Goal: Task Accomplishment & Management: Complete application form

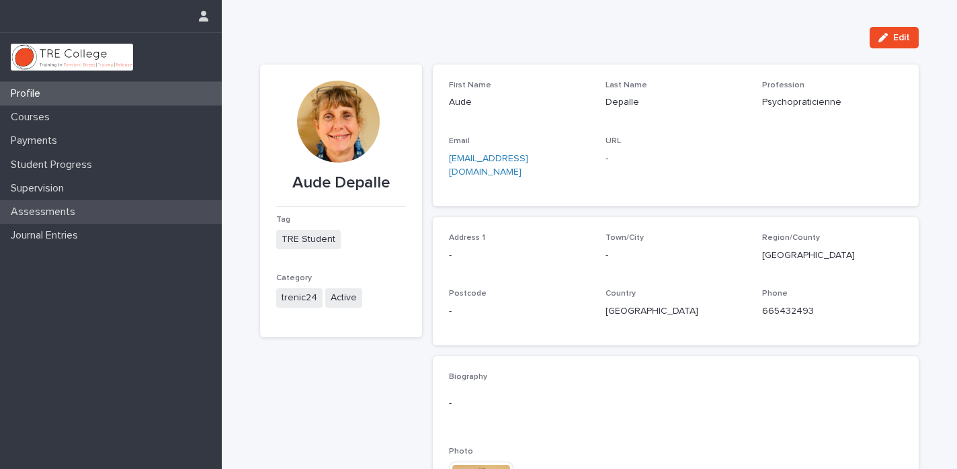
click at [41, 209] on p "Assessments" at bounding box center [45, 212] width 81 height 13
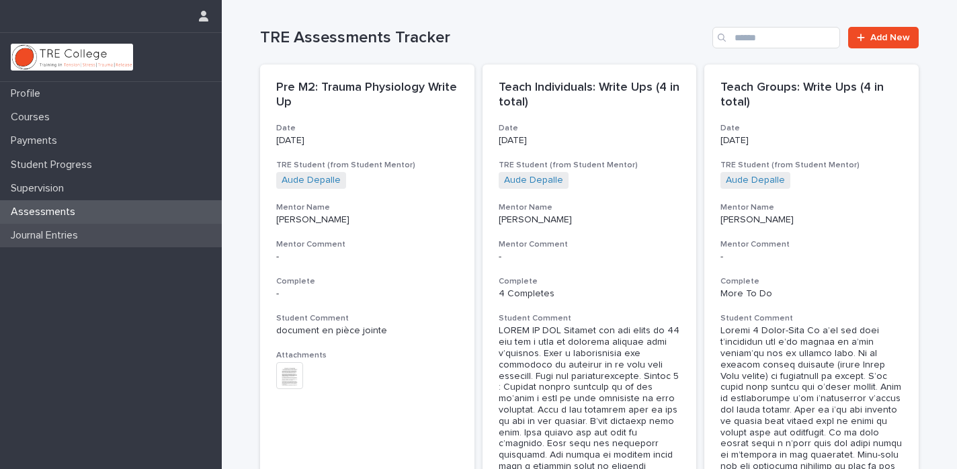
click at [46, 236] on p "Journal Entries" at bounding box center [46, 235] width 83 height 13
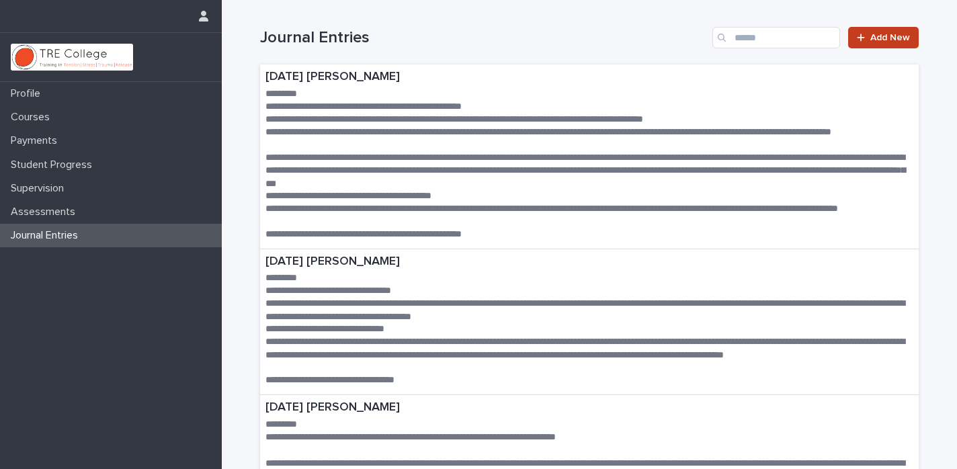
click at [878, 39] on span "Add New" at bounding box center [890, 37] width 40 height 9
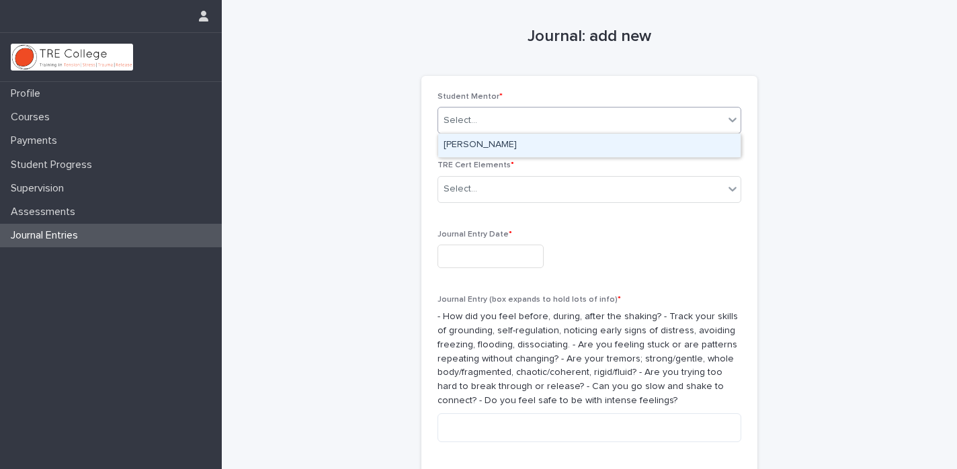
click at [539, 114] on div "Select..." at bounding box center [580, 120] width 285 height 22
click at [527, 146] on div "[PERSON_NAME]" at bounding box center [589, 146] width 302 height 24
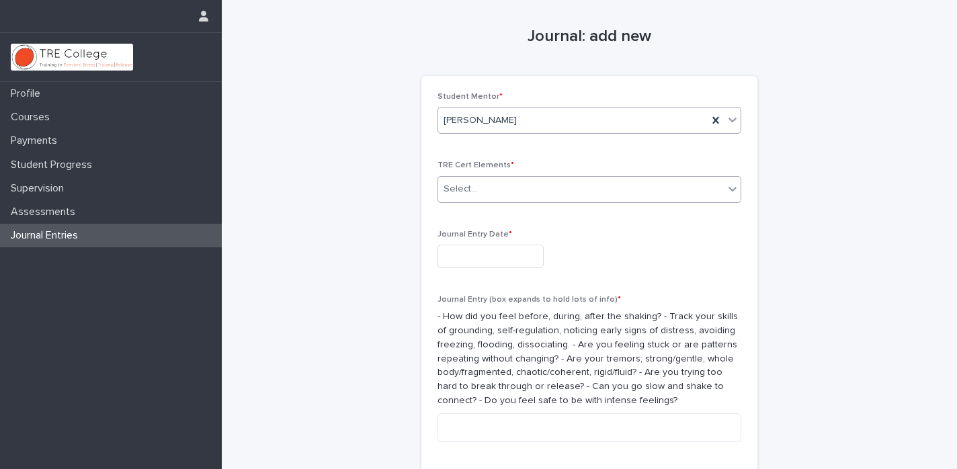
click at [578, 194] on div "Select..." at bounding box center [580, 189] width 285 height 22
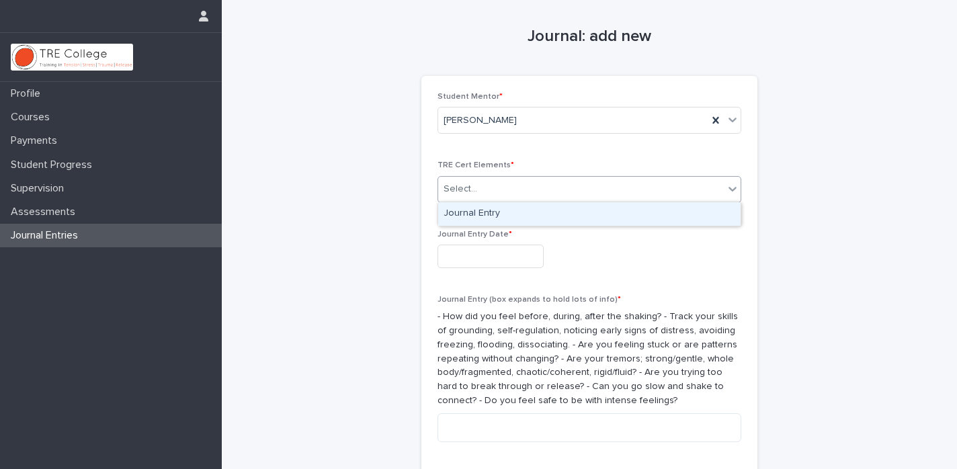
click at [527, 216] on div "Journal Entry" at bounding box center [589, 214] width 302 height 24
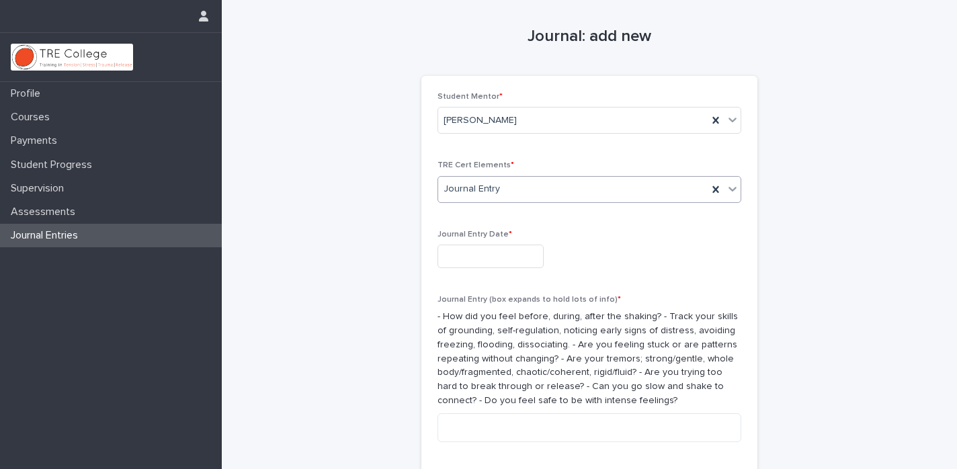
click at [513, 253] on input "text" at bounding box center [490, 257] width 106 height 24
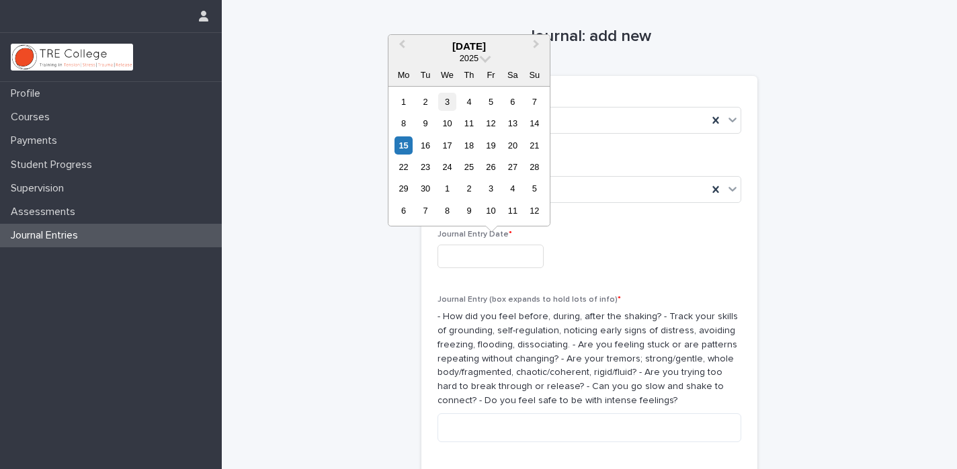
click at [446, 103] on div "3" at bounding box center [447, 102] width 18 height 18
type input "**********"
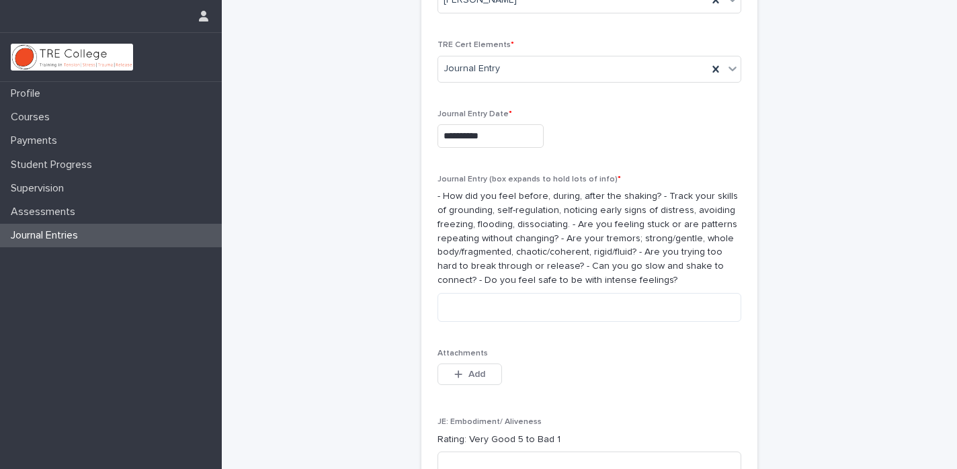
scroll to position [124, 0]
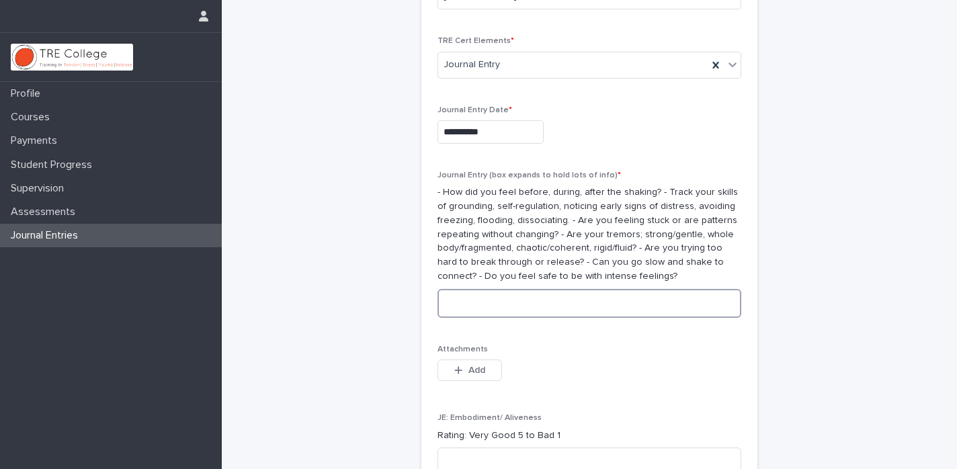
click at [490, 304] on textarea at bounding box center [589, 303] width 304 height 29
paste textarea "**********"
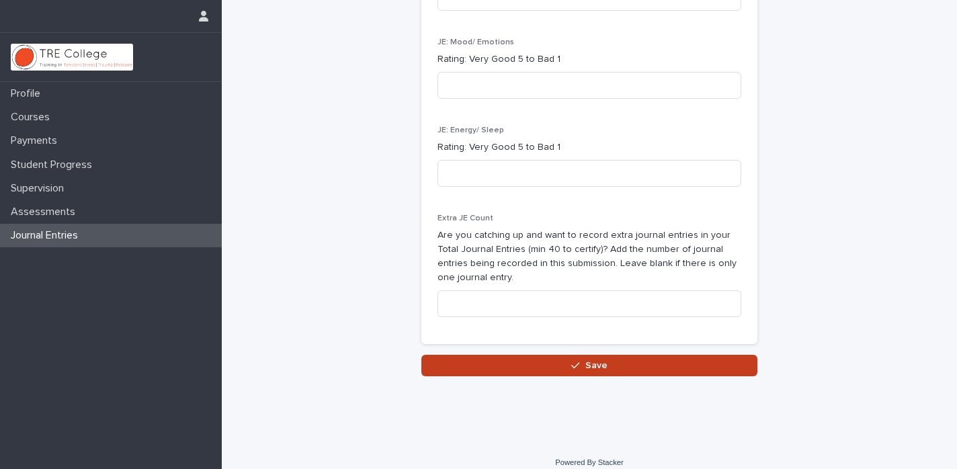
type textarea "**********"
click at [577, 361] on icon "button" at bounding box center [575, 365] width 8 height 9
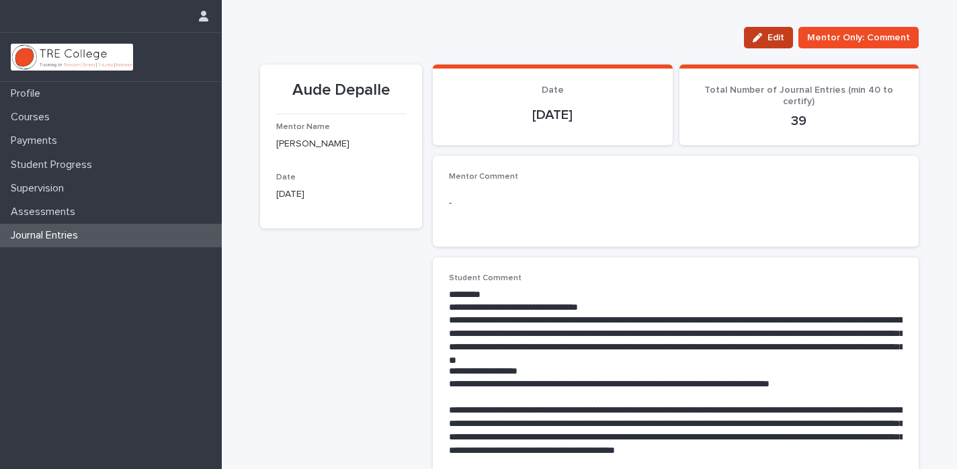
click at [779, 36] on span "Edit" at bounding box center [775, 37] width 17 height 9
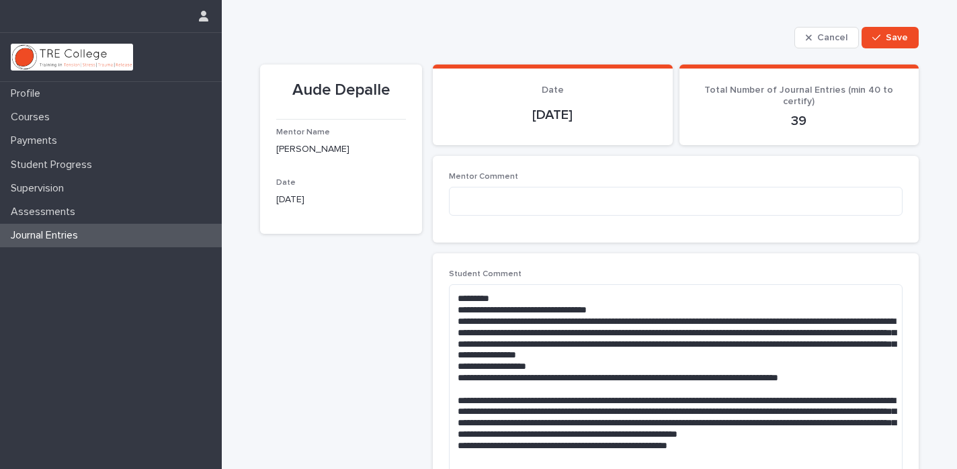
click at [48, 236] on p "Journal Entries" at bounding box center [46, 235] width 83 height 13
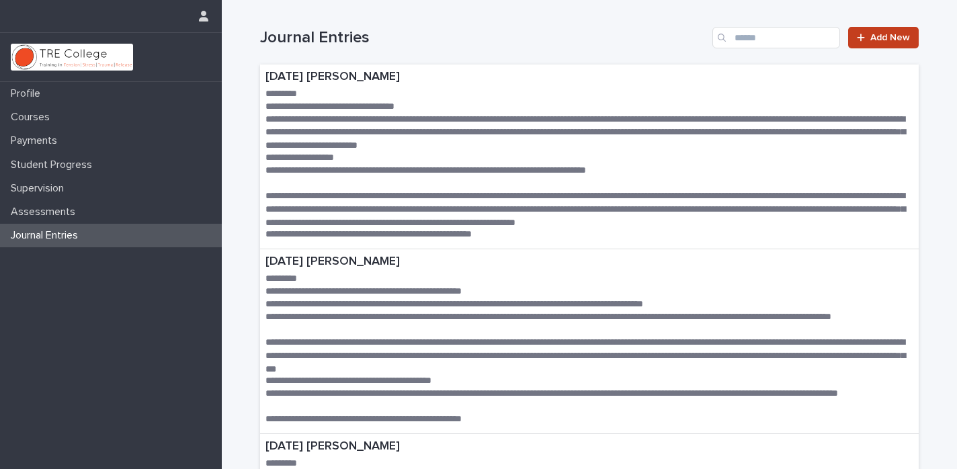
click at [882, 40] on span "Add New" at bounding box center [890, 37] width 40 height 9
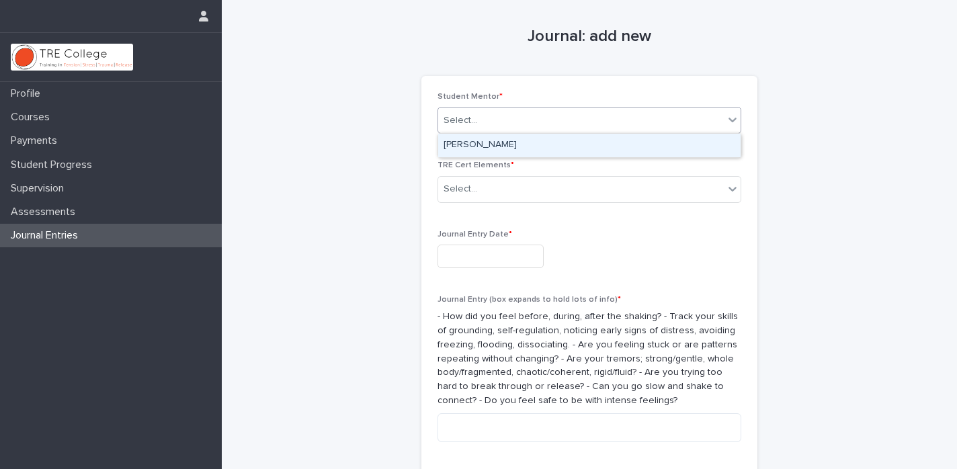
click at [735, 122] on icon at bounding box center [731, 119] width 13 height 13
click at [640, 144] on div "[PERSON_NAME]" at bounding box center [589, 146] width 302 height 24
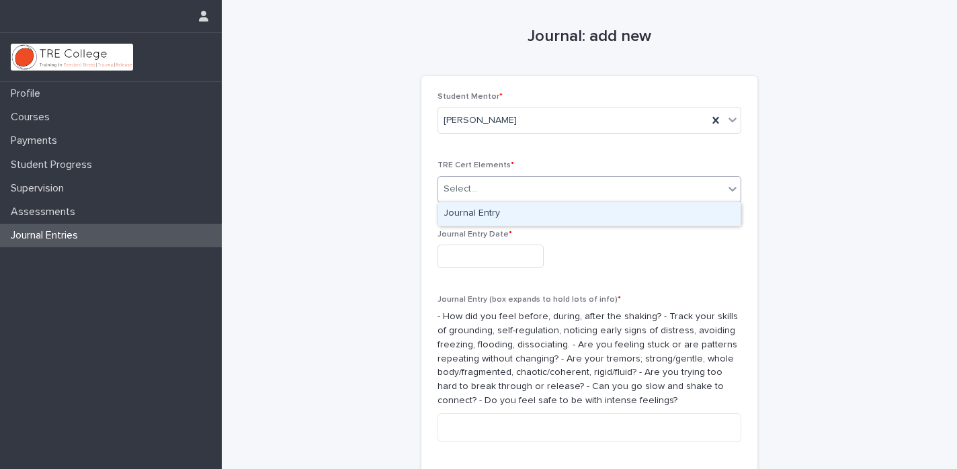
click at [589, 188] on div "Select..." at bounding box center [580, 189] width 285 height 22
click at [500, 214] on div "Journal Entry" at bounding box center [589, 214] width 302 height 24
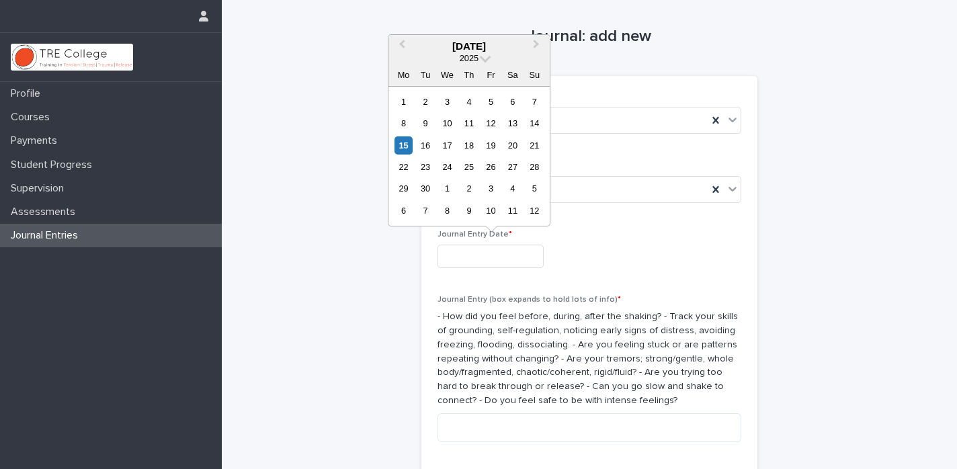
click at [478, 251] on input "text" at bounding box center [490, 257] width 106 height 24
click at [447, 123] on div "10" at bounding box center [447, 123] width 18 height 18
type input "**********"
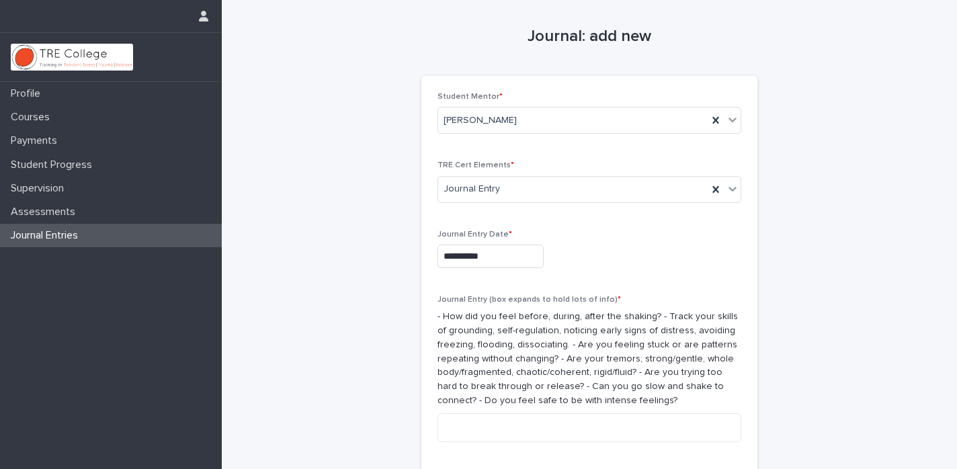
click at [517, 255] on input "**********" at bounding box center [490, 257] width 106 height 24
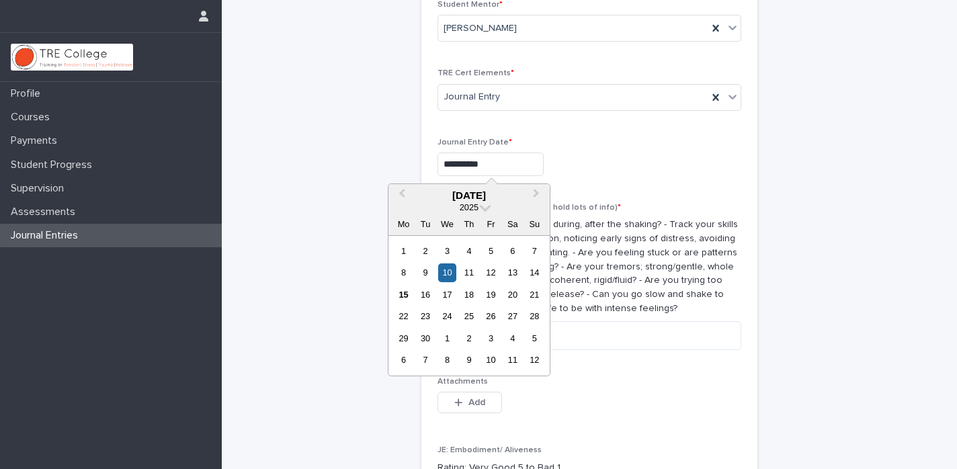
scroll to position [97, 0]
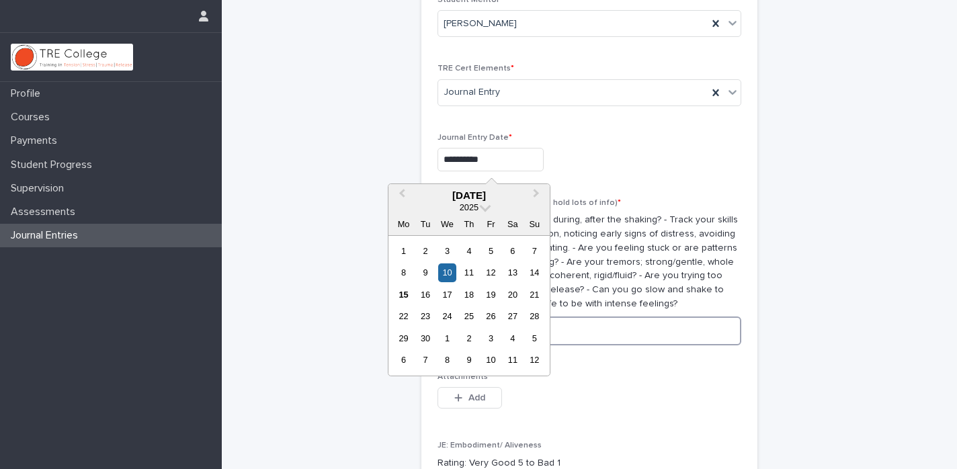
click at [599, 320] on textarea at bounding box center [589, 330] width 304 height 29
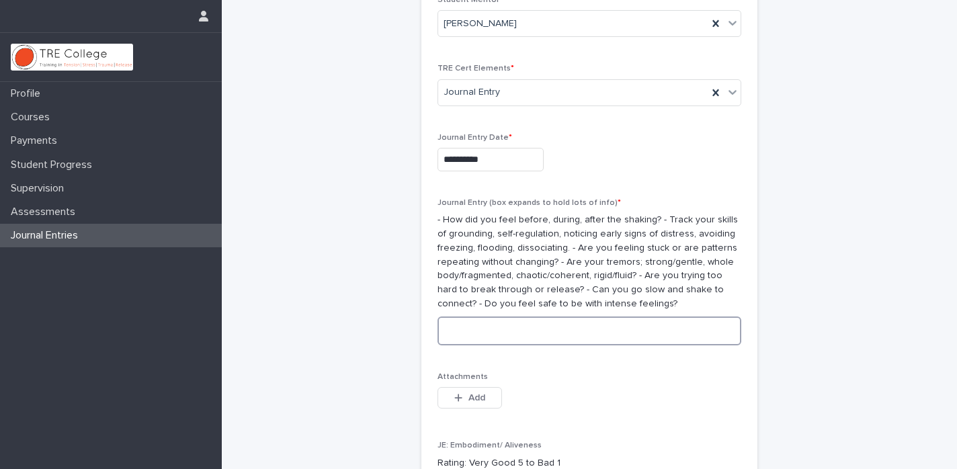
paste textarea "**********"
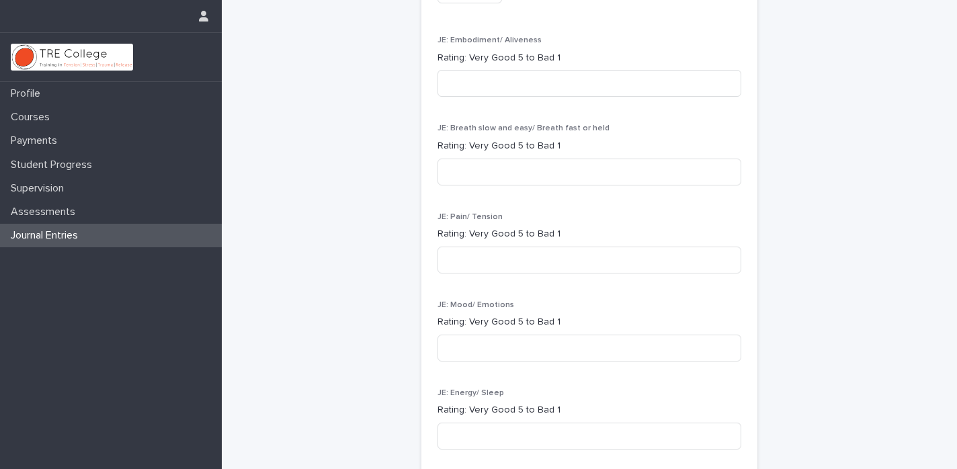
scroll to position [703, 0]
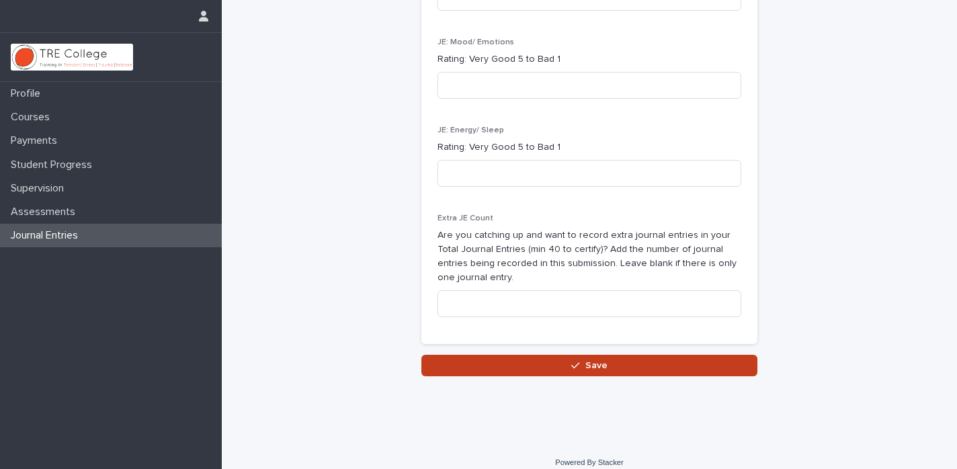
type textarea "**********"
click at [579, 361] on icon "button" at bounding box center [575, 365] width 8 height 9
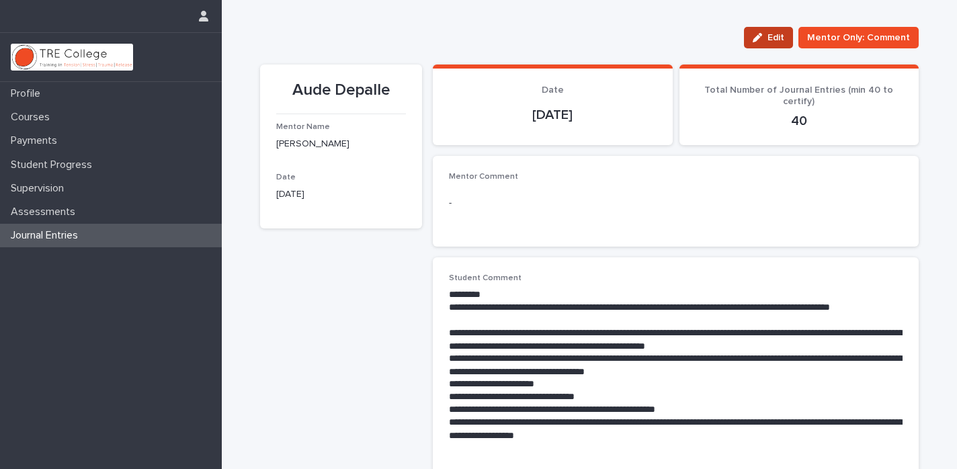
click at [775, 38] on span "Edit" at bounding box center [775, 37] width 17 height 9
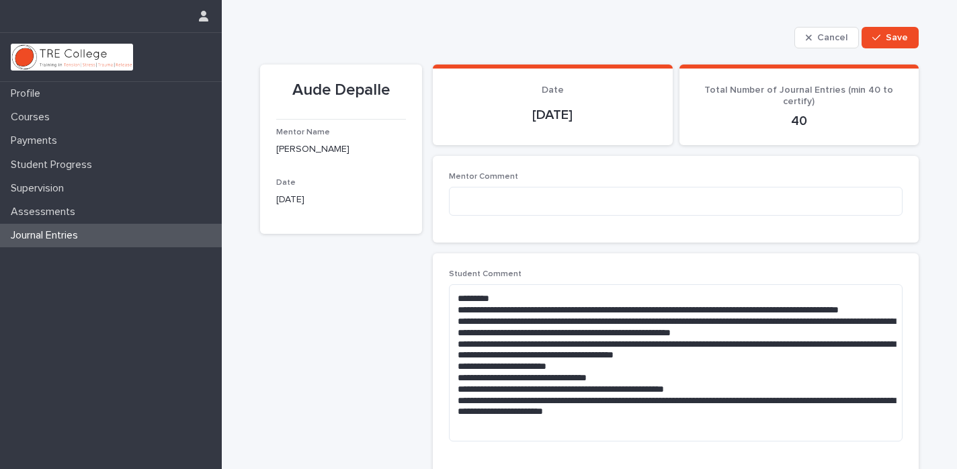
click at [570, 28] on div "Cancel Save" at bounding box center [589, 37] width 658 height 21
click at [59, 209] on p "Assessments" at bounding box center [45, 212] width 81 height 13
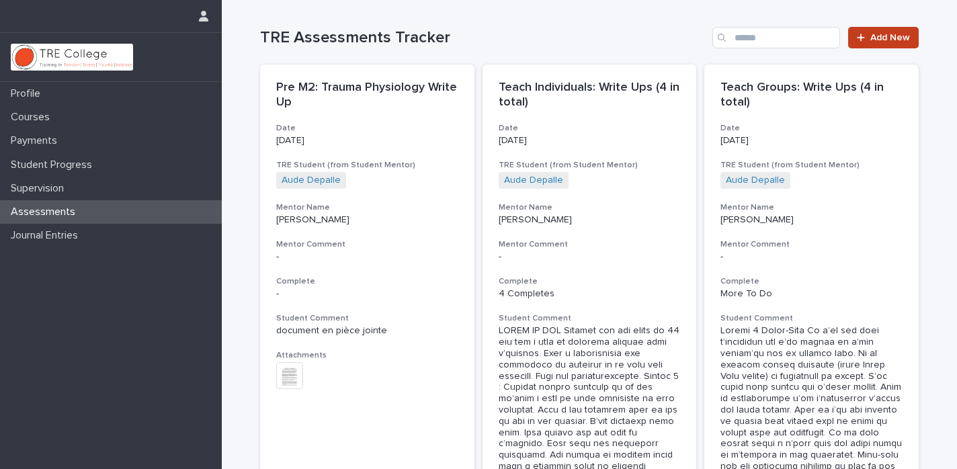
click at [887, 39] on span "Add New" at bounding box center [890, 37] width 40 height 9
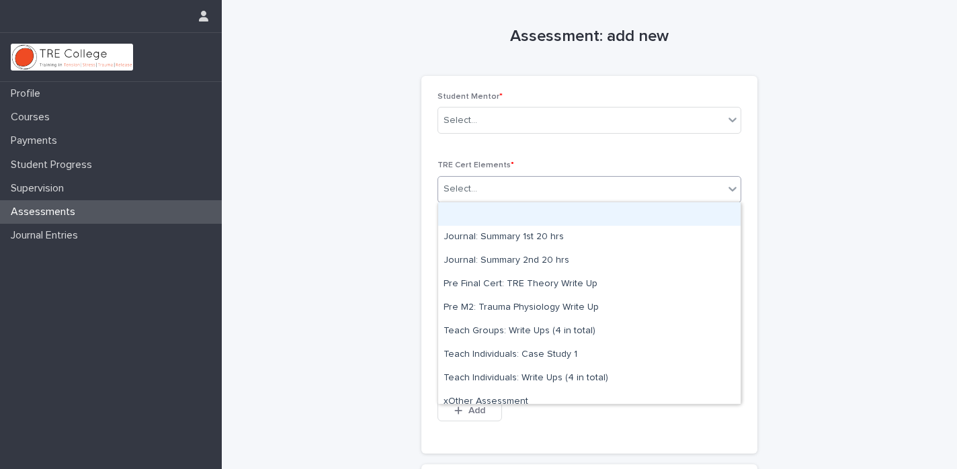
click at [736, 187] on icon at bounding box center [731, 188] width 13 height 13
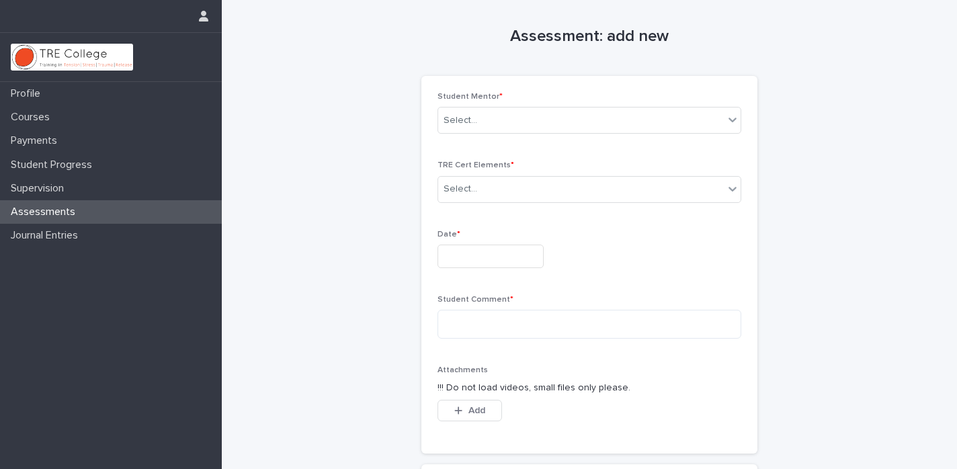
click at [854, 183] on div "Assessment: add new Loading... Saving… Loading... Saving… Loading... Saving… St…" at bounding box center [589, 326] width 658 height 652
click at [865, 99] on div "Assessment: add new Loading... Saving… Loading... Saving… Loading... Saving… St…" at bounding box center [589, 326] width 658 height 652
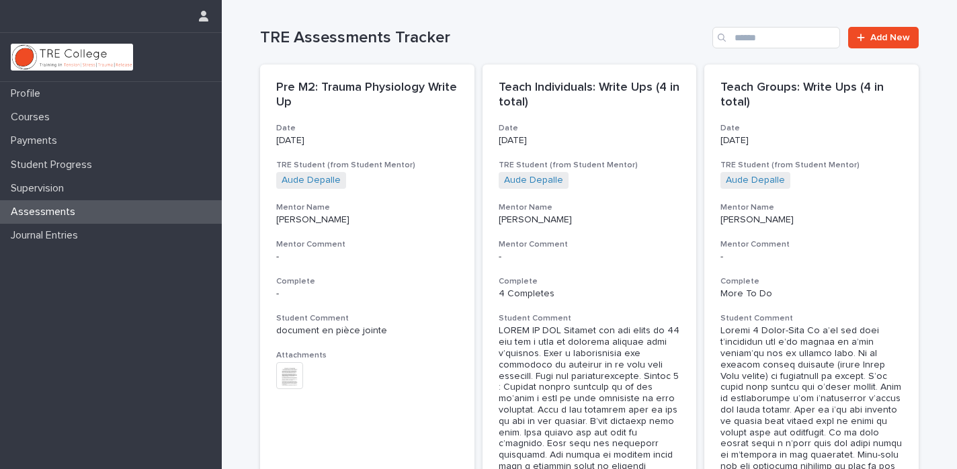
click at [591, 42] on h1 "TRE Assessments Tracker" at bounding box center [483, 37] width 447 height 19
